Goal: Check status: Check status

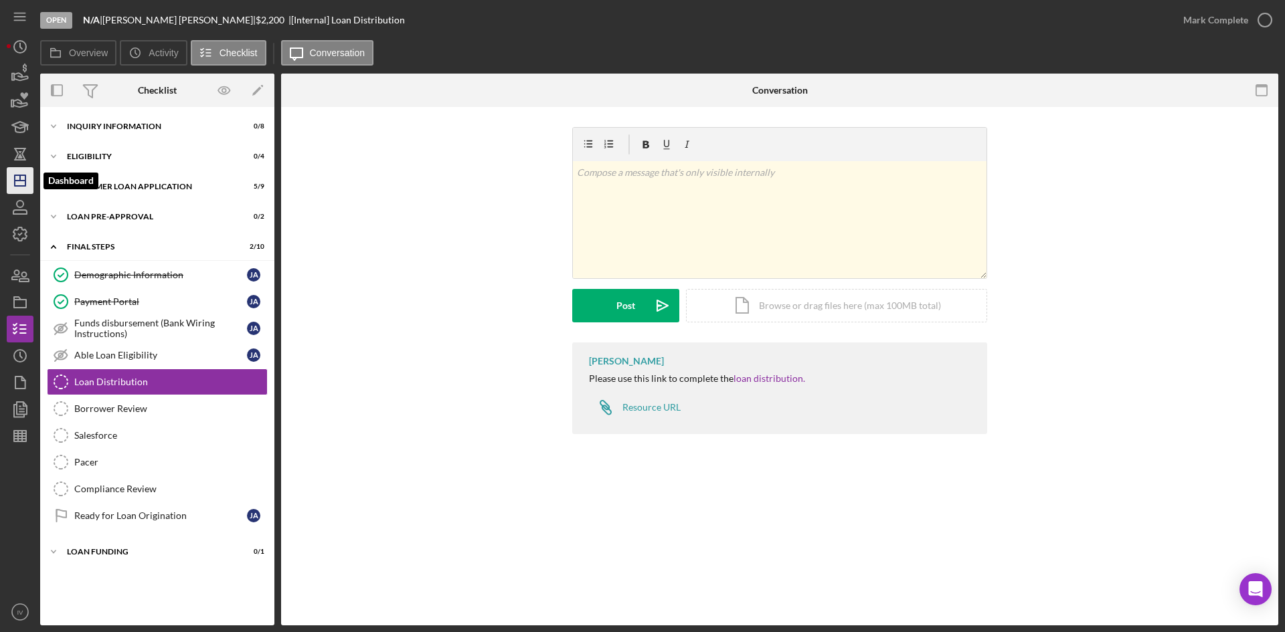
click at [25, 190] on icon "Icon/Dashboard" at bounding box center [19, 180] width 33 height 33
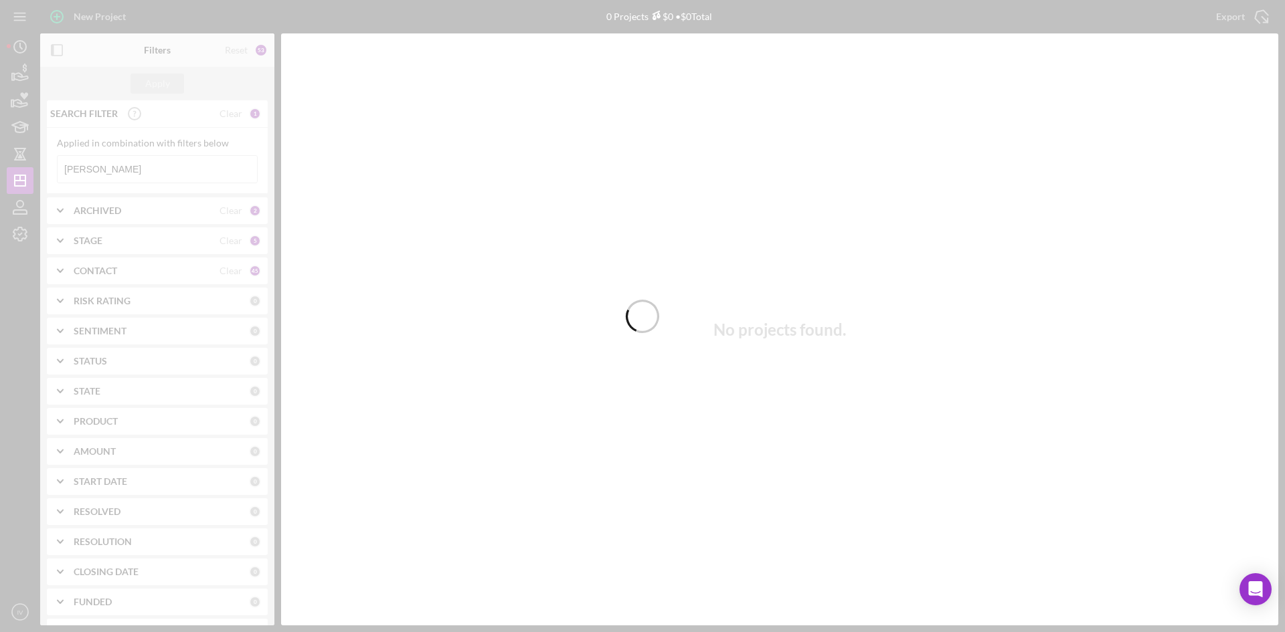
click at [142, 168] on div at bounding box center [642, 316] width 1285 height 632
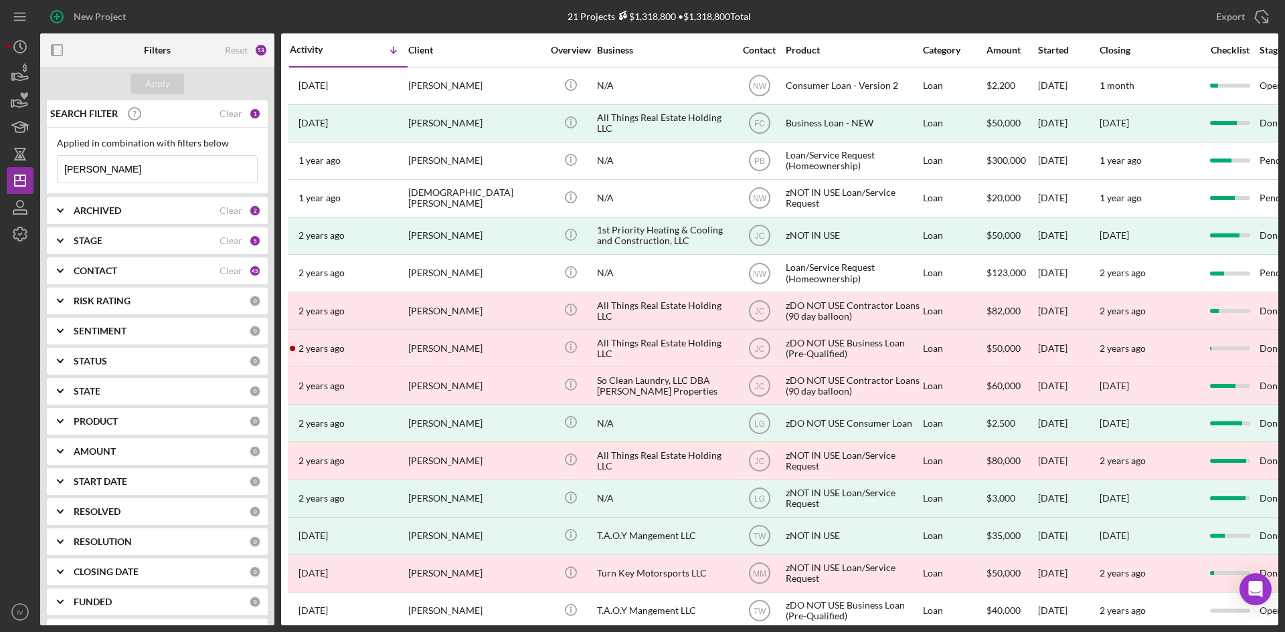
drag, startPoint x: 132, startPoint y: 174, endPoint x: -19, endPoint y: 177, distance: 150.6
click at [0, 177] on html "New Project 21 Projects $1,318,800 • $1,318,800 Total [PERSON_NAME] Export Icon…" at bounding box center [642, 316] width 1285 height 632
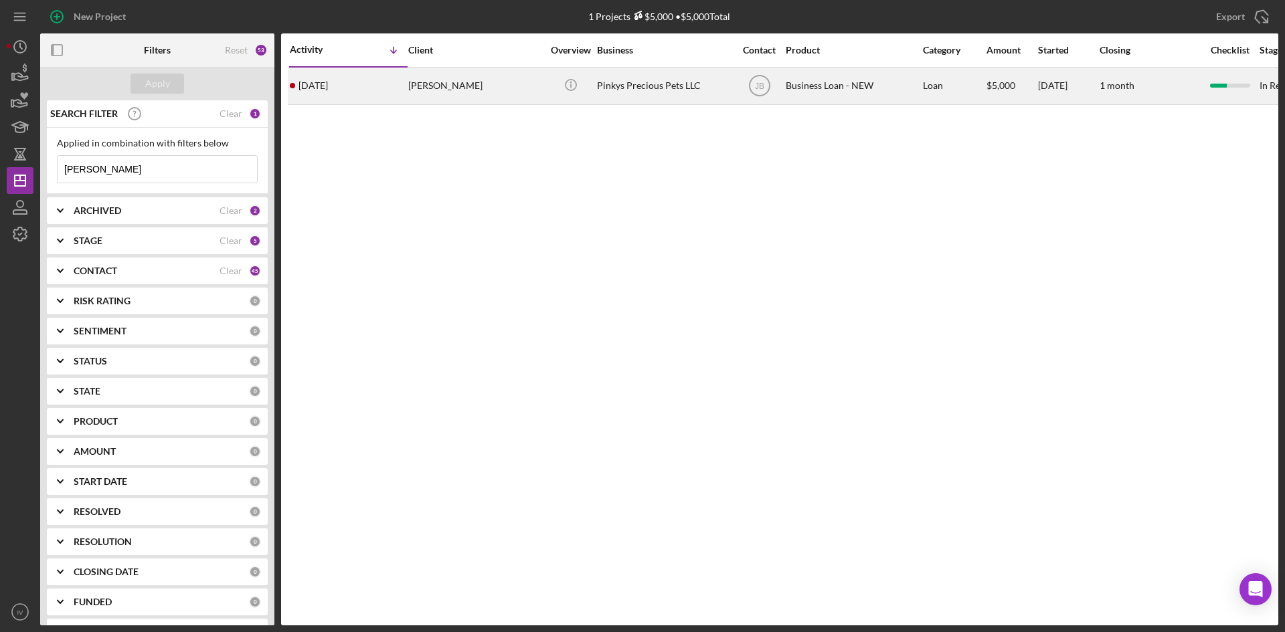
type input "[PERSON_NAME]"
click at [482, 94] on div "[PERSON_NAME]" at bounding box center [475, 85] width 134 height 35
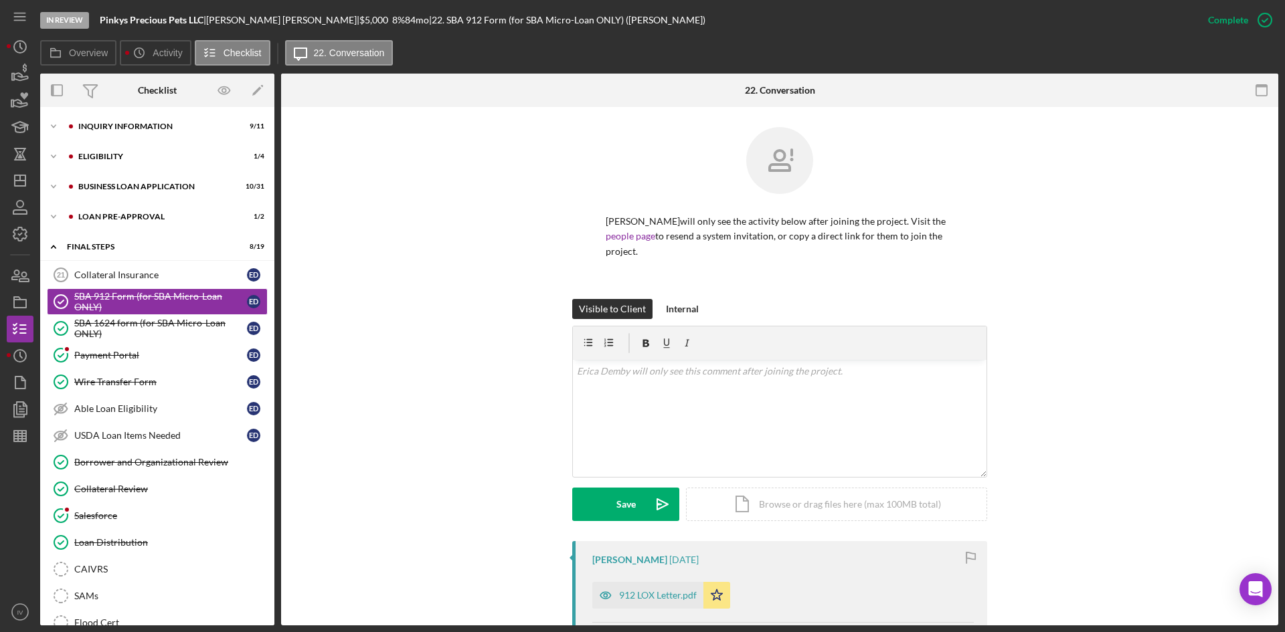
scroll to position [188, 0]
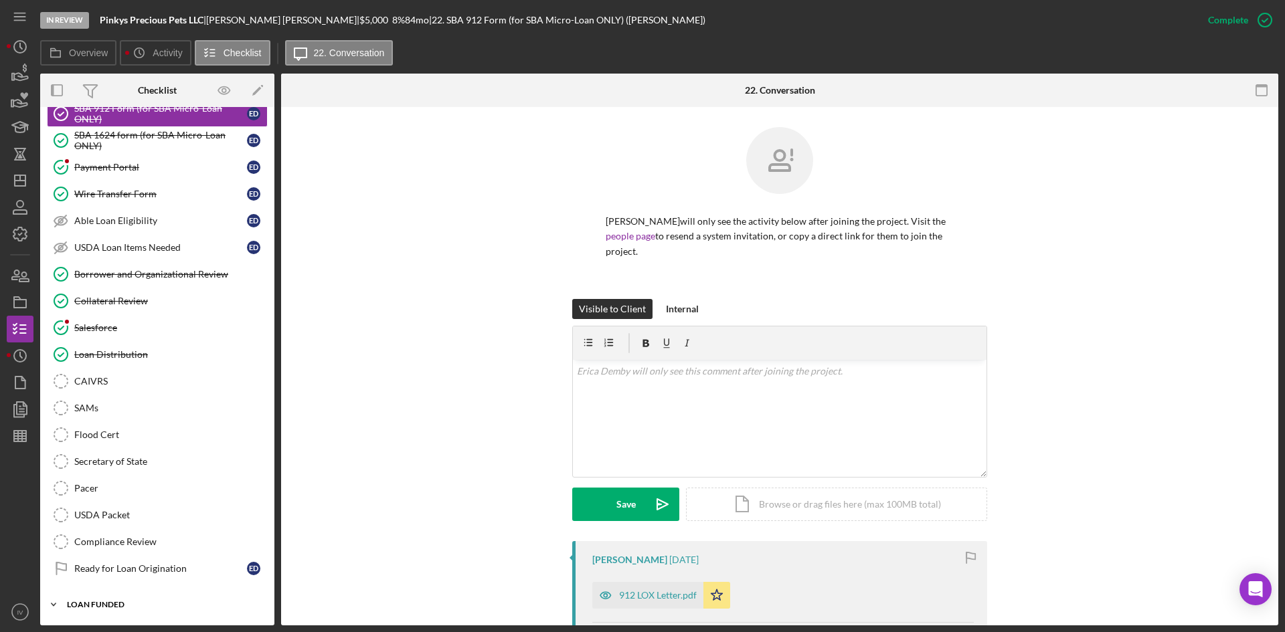
click at [92, 598] on div "Icon/Expander LOAN FUNDED 0 / 1" at bounding box center [157, 605] width 234 height 27
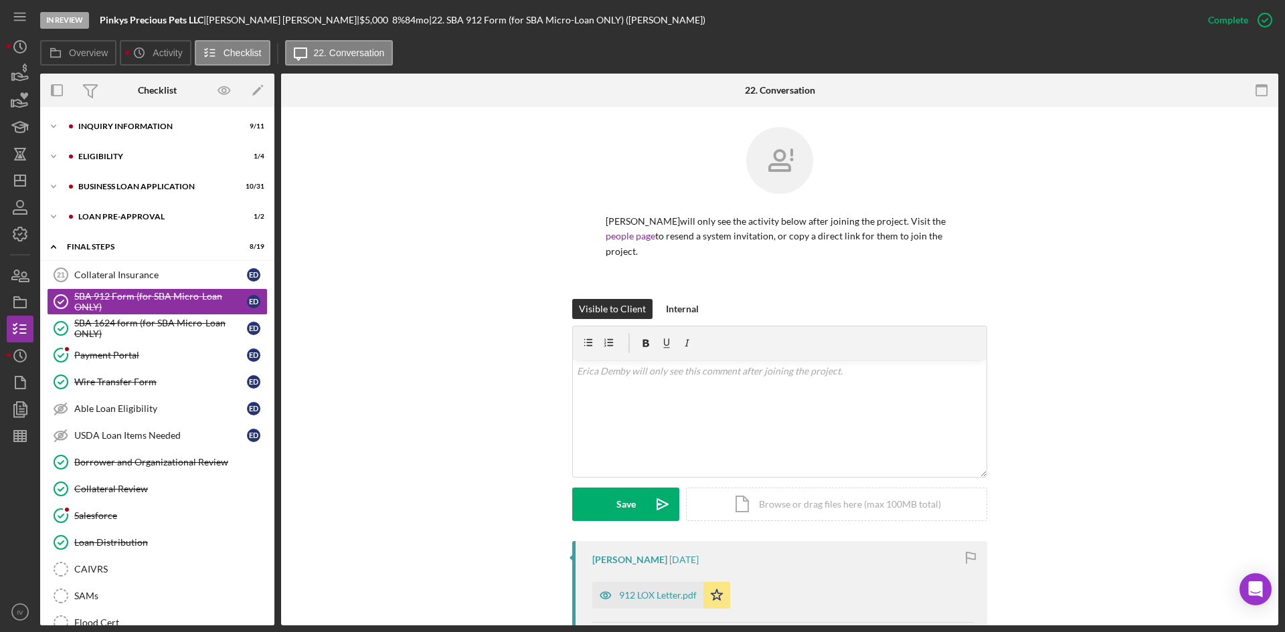
scroll to position [134, 0]
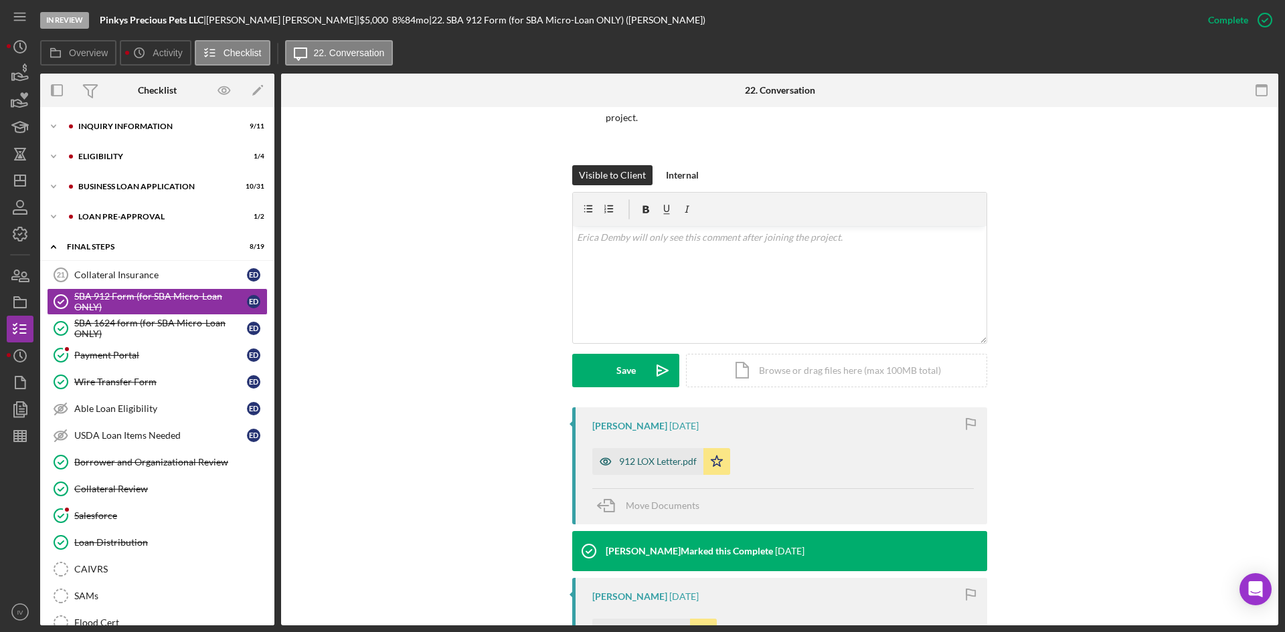
click at [653, 456] on div "912 LOX Letter.pdf" at bounding box center [658, 461] width 78 height 11
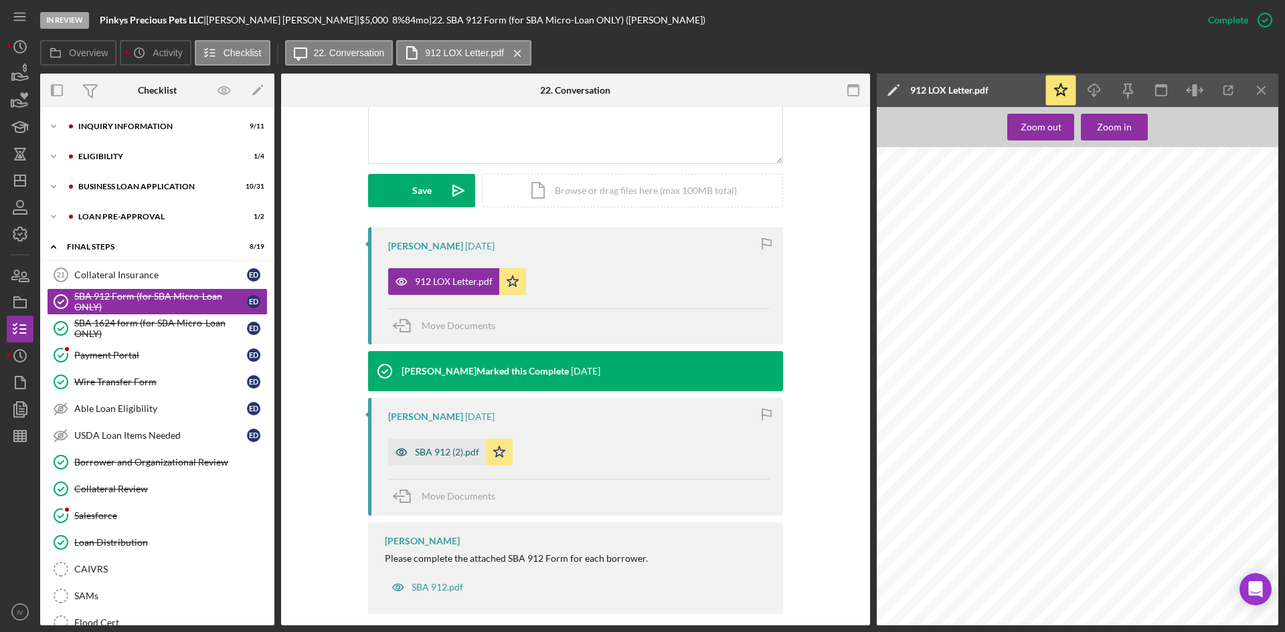
click at [460, 447] on div "SBA 912 (2).pdf" at bounding box center [447, 452] width 64 height 11
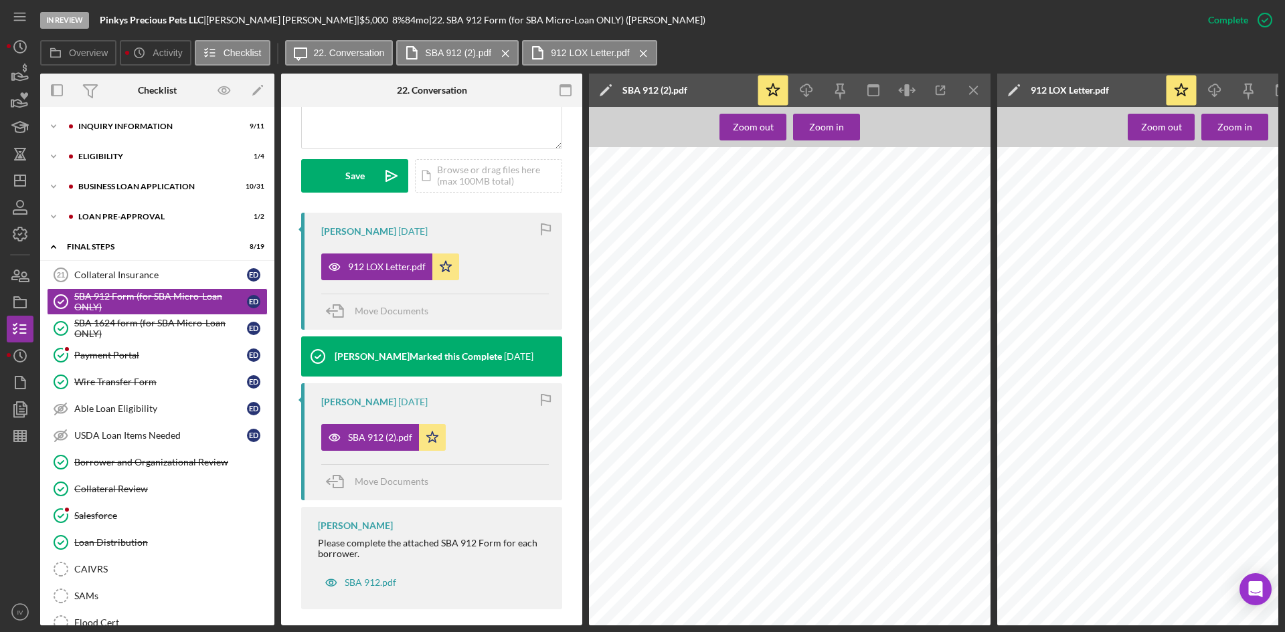
scroll to position [0, 0]
drag, startPoint x: 177, startPoint y: 335, endPoint x: 339, endPoint y: 313, distance: 163.4
click at [177, 335] on div "SBA 1624 form (for SBA Micro-Loan ONLY)" at bounding box center [160, 328] width 173 height 21
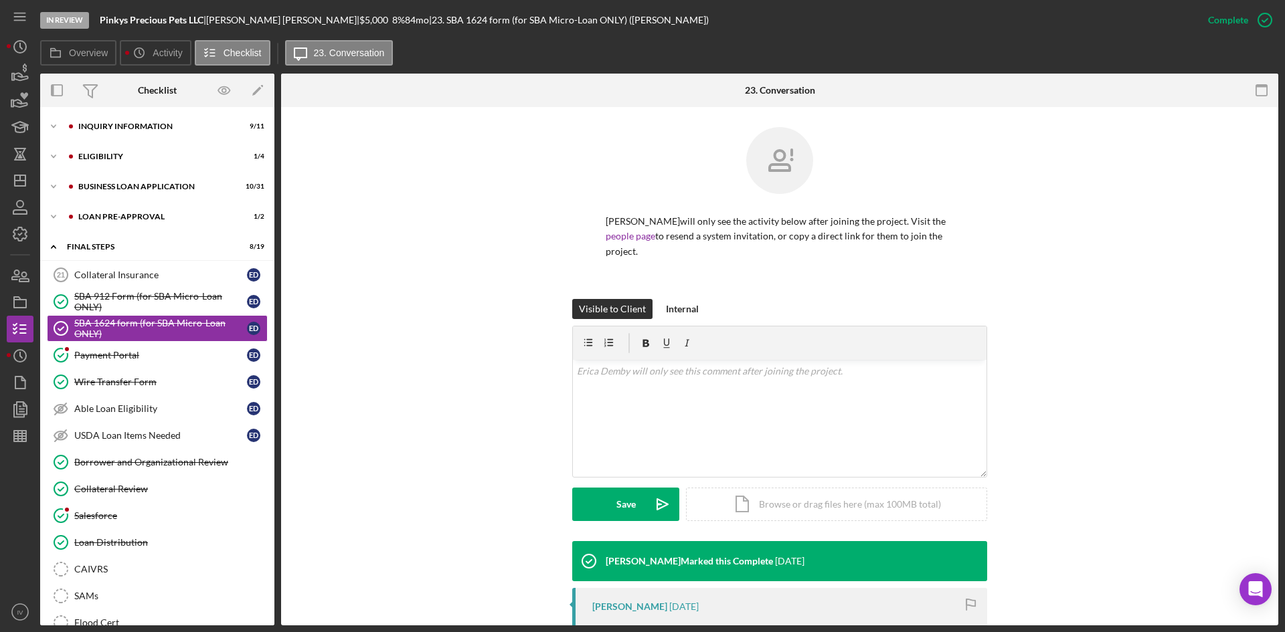
scroll to position [190, 0]
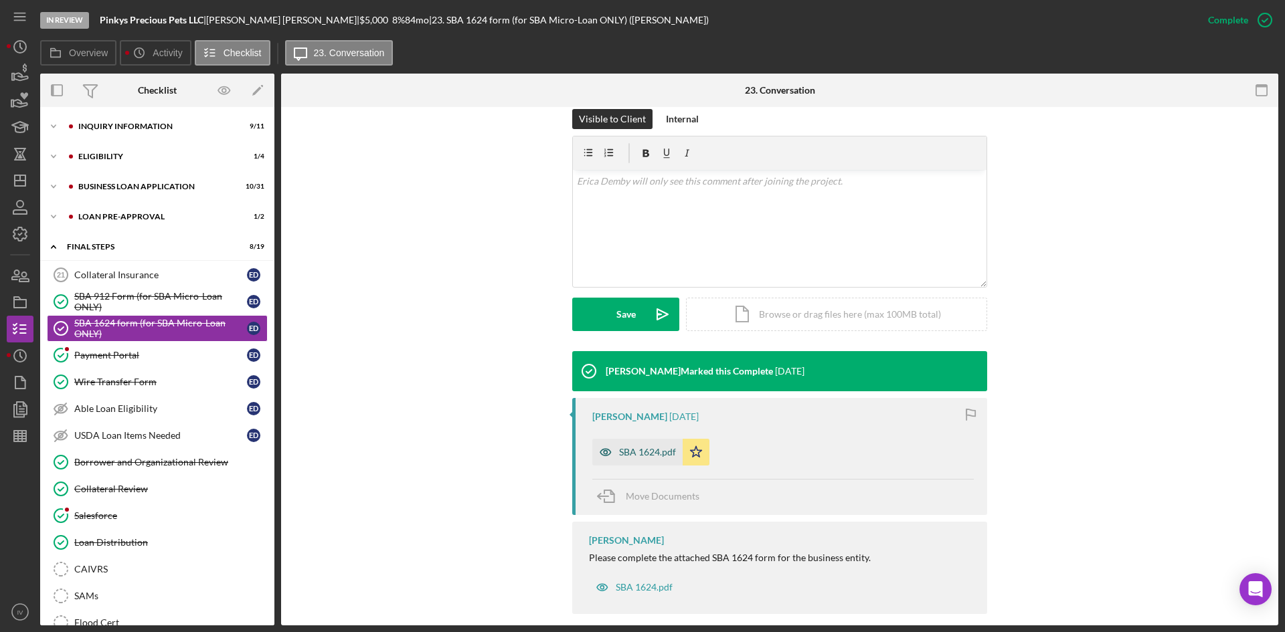
click at [644, 447] on div "SBA 1624.pdf" at bounding box center [647, 452] width 57 height 11
